Goal: Transaction & Acquisition: Purchase product/service

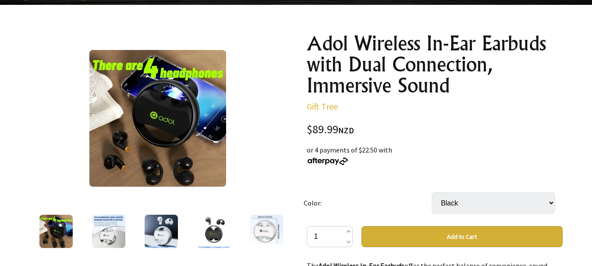
scroll to position [132, 0]
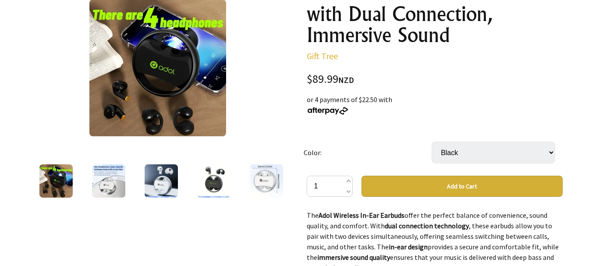
click at [160, 175] on img at bounding box center [161, 180] width 33 height 33
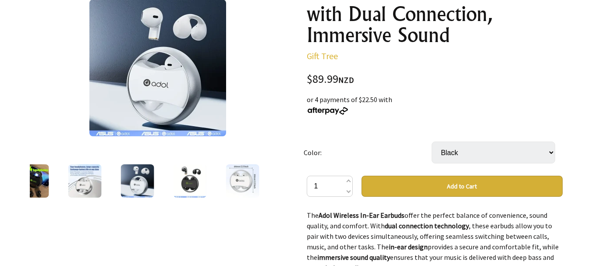
click at [189, 178] on img at bounding box center [189, 180] width 33 height 33
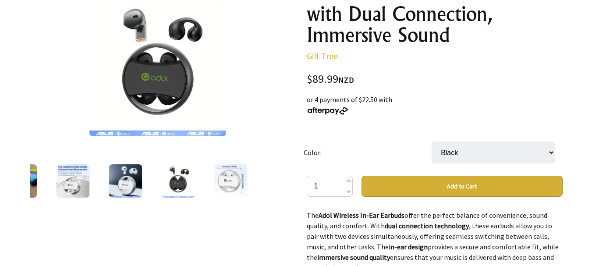
click at [140, 179] on img at bounding box center [125, 180] width 33 height 33
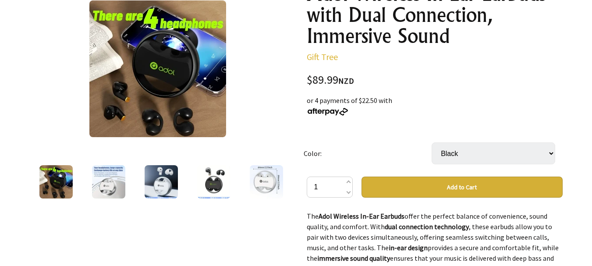
scroll to position [132, 0]
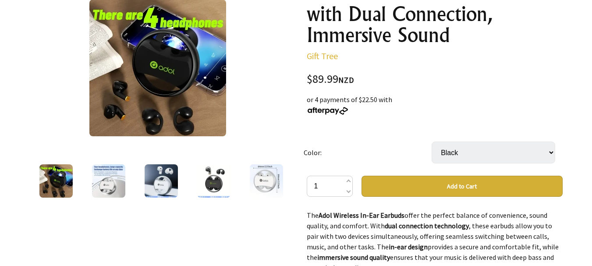
click at [210, 181] on img at bounding box center [213, 180] width 33 height 33
